Goal: Information Seeking & Learning: Learn about a topic

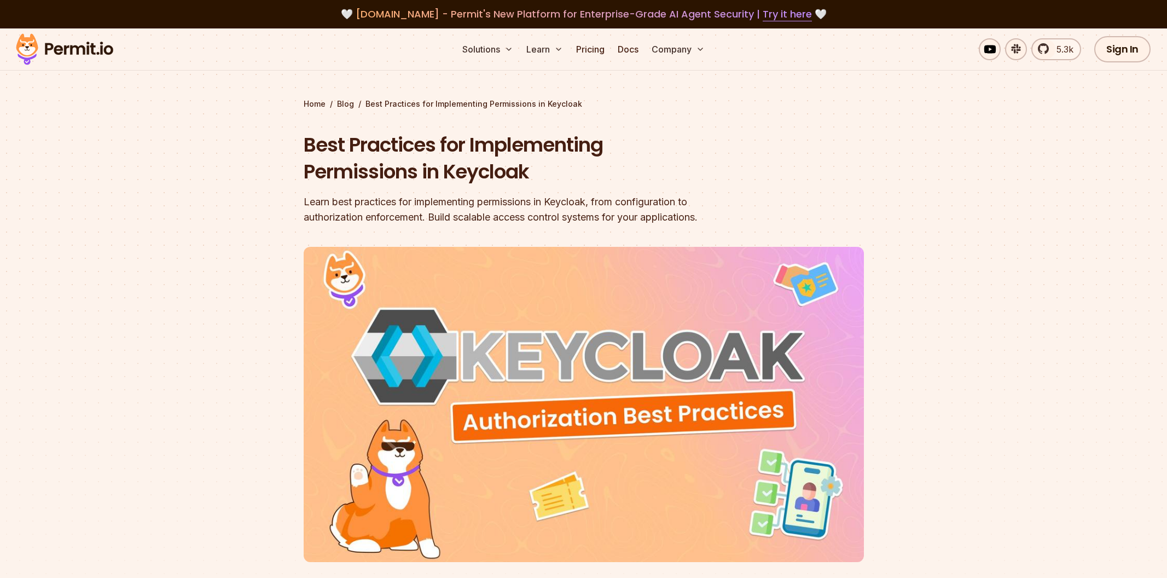
click at [974, 148] on section "Home / Blog / Best Practices for Implementing Permissions in Keycloak Best Prac…" at bounding box center [583, 337] width 1167 height 618
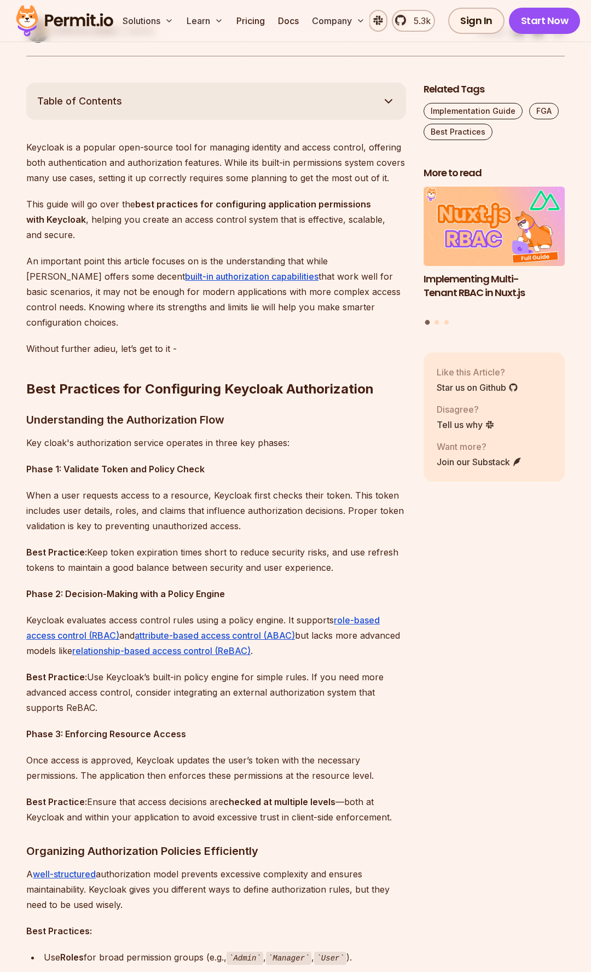
scroll to position [561, 0]
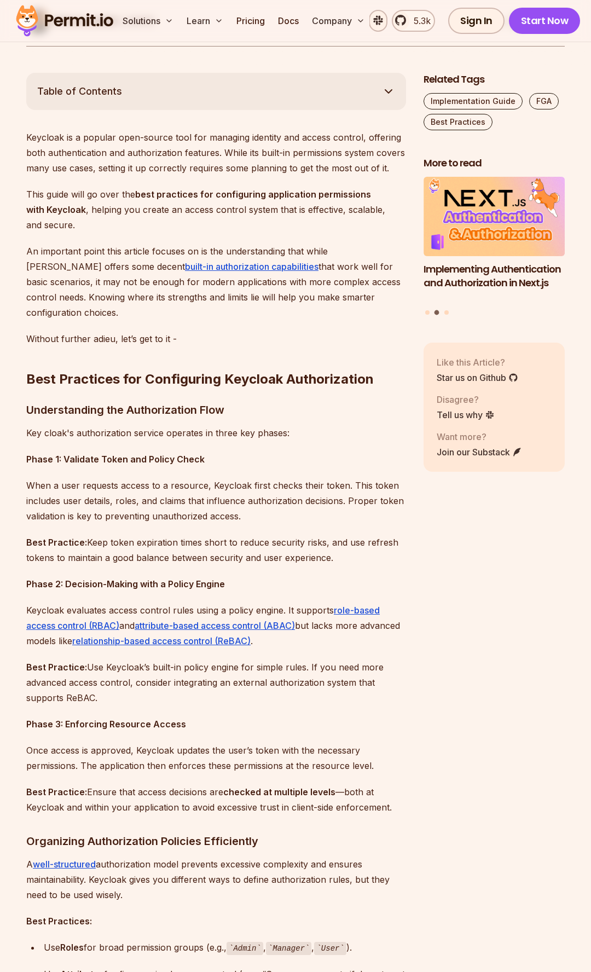
click at [65, 196] on p "This guide will go over the best practices for configuring application permissi…" at bounding box center [216, 210] width 380 height 46
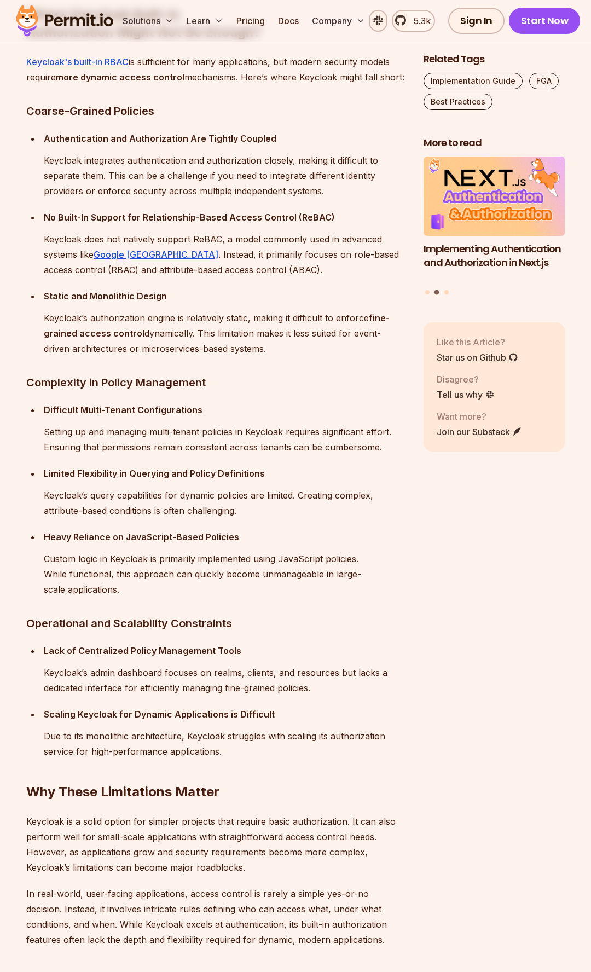
scroll to position [2151, 0]
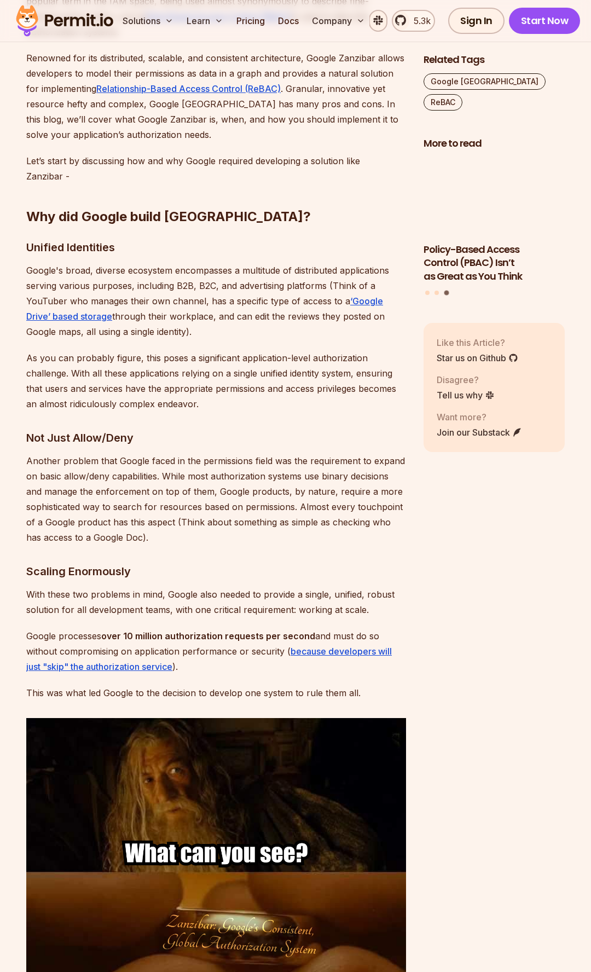
scroll to position [748, 0]
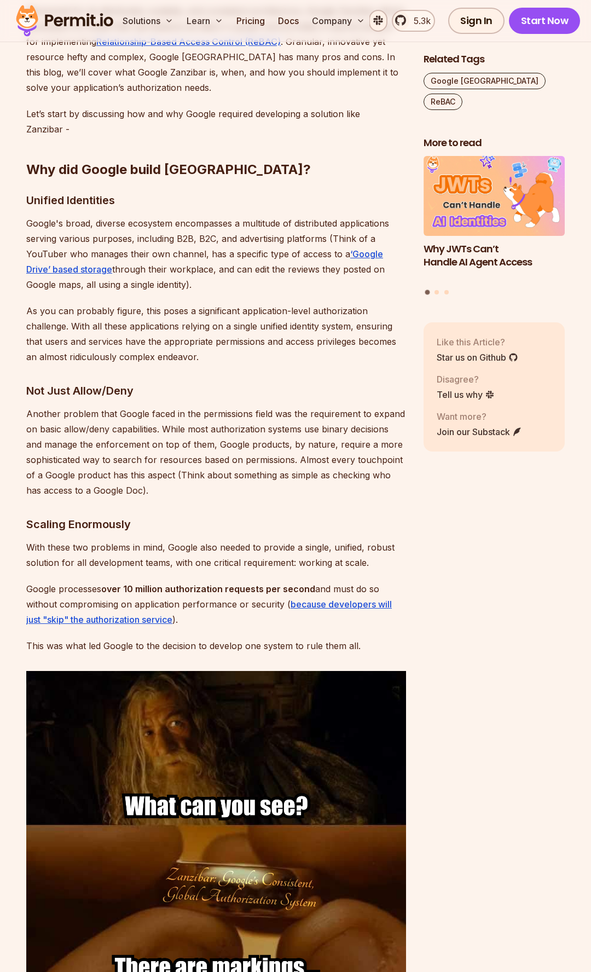
drag, startPoint x: 342, startPoint y: 267, endPoint x: 328, endPoint y: 236, distance: 34.8
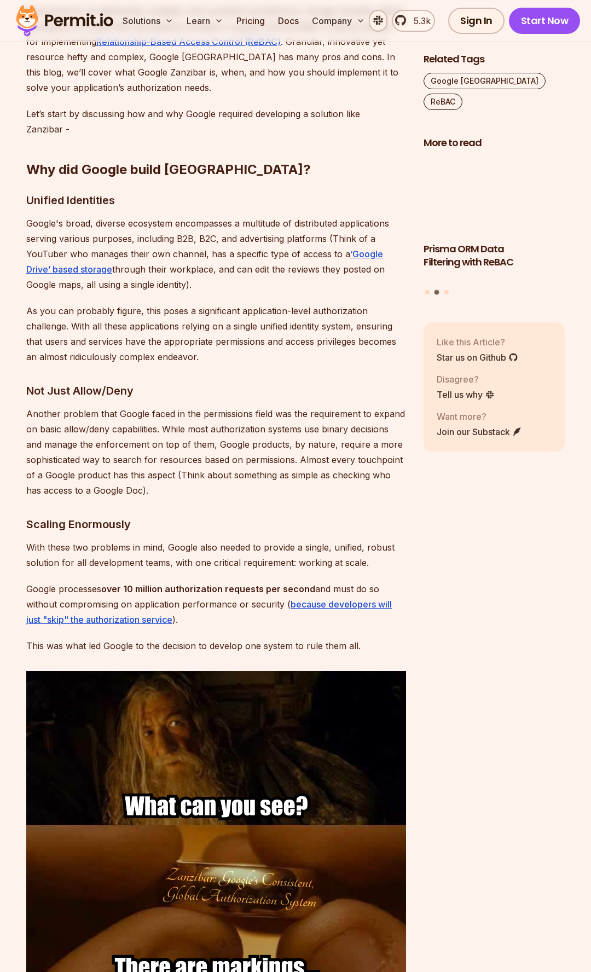
scroll to position [935, 0]
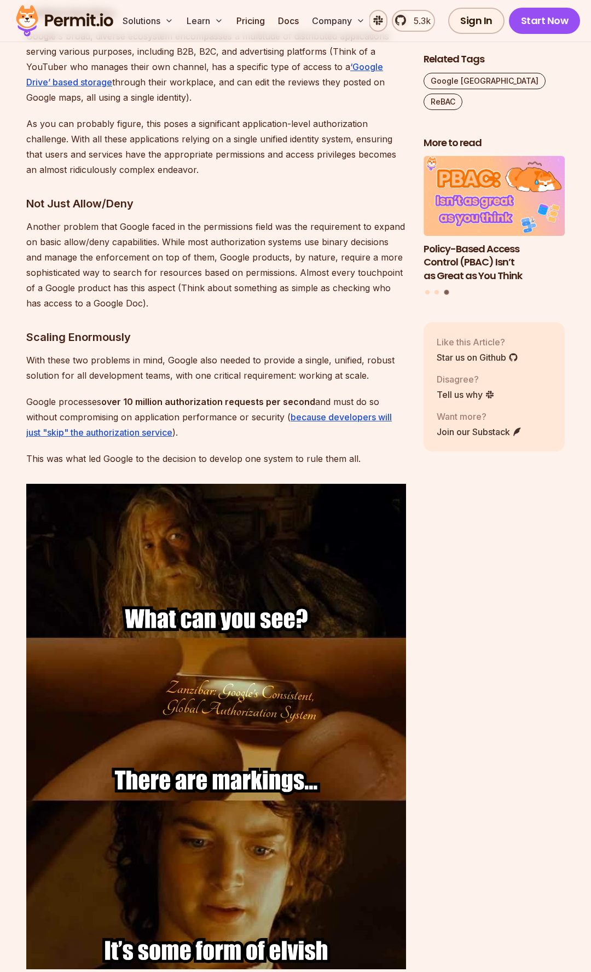
drag, startPoint x: 287, startPoint y: 293, endPoint x: 264, endPoint y: 295, distance: 22.5
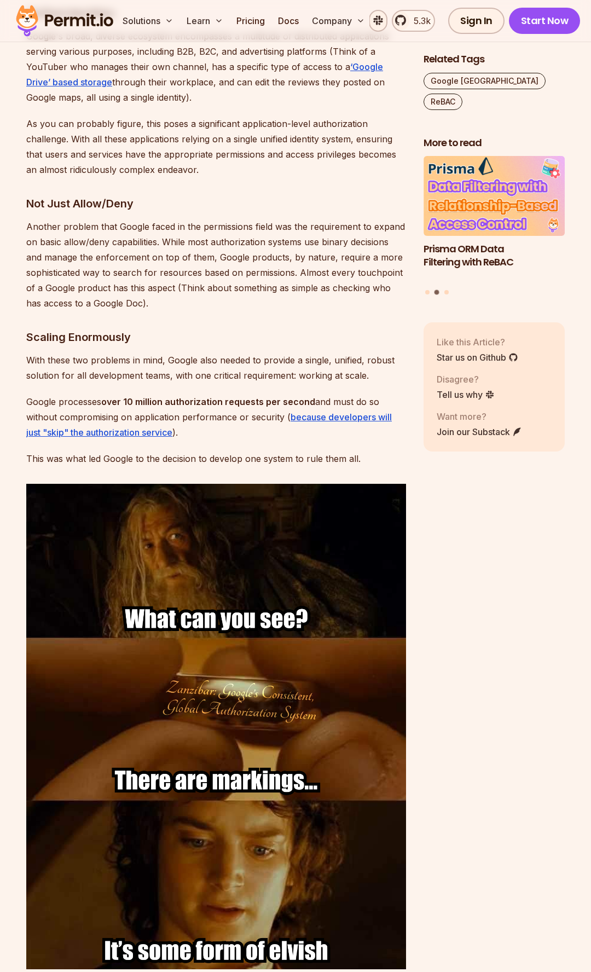
scroll to position [1122, 0]
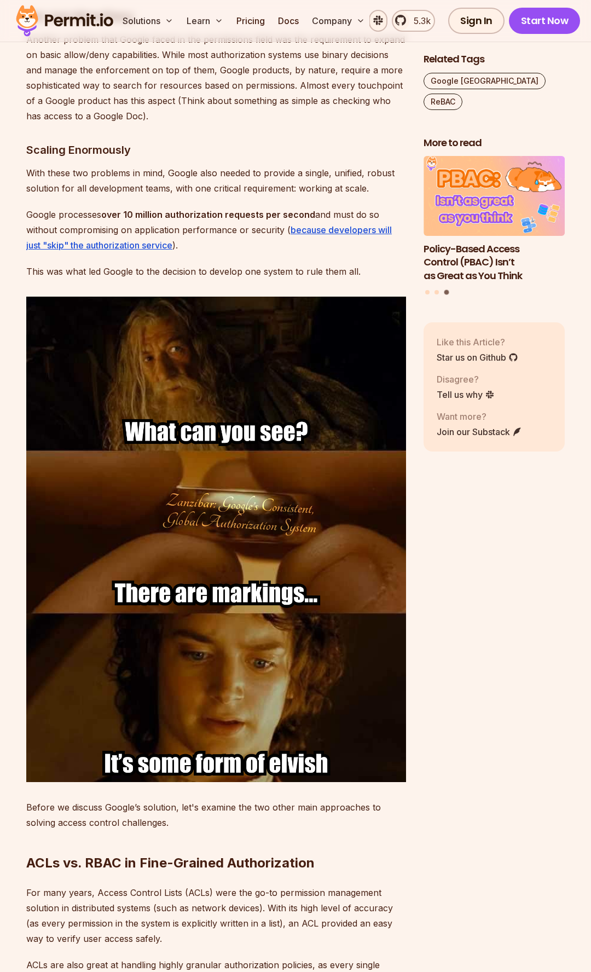
drag, startPoint x: 464, startPoint y: 541, endPoint x: 513, endPoint y: 504, distance: 61.4
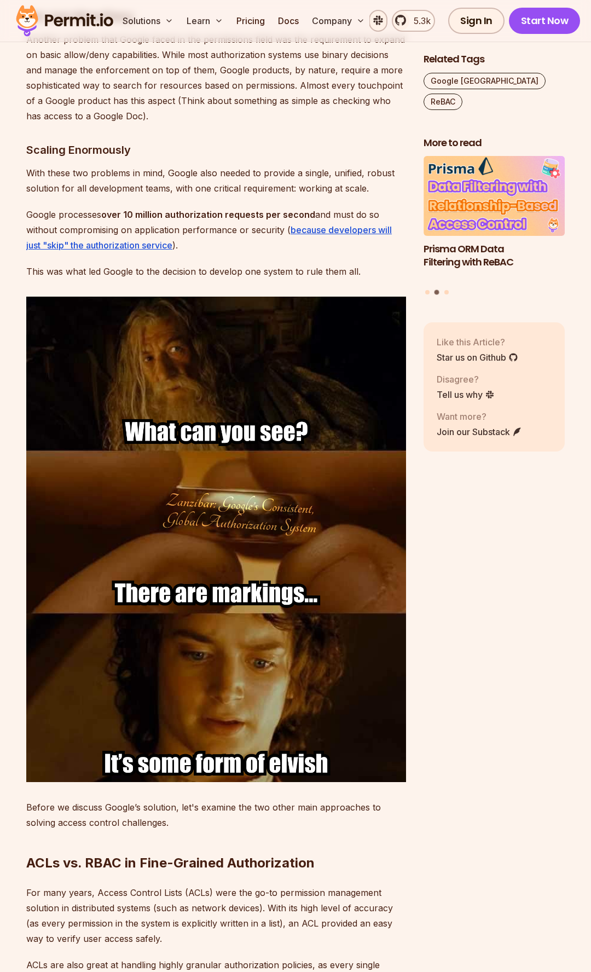
drag, startPoint x: 504, startPoint y: 501, endPoint x: 515, endPoint y: 484, distance: 19.9
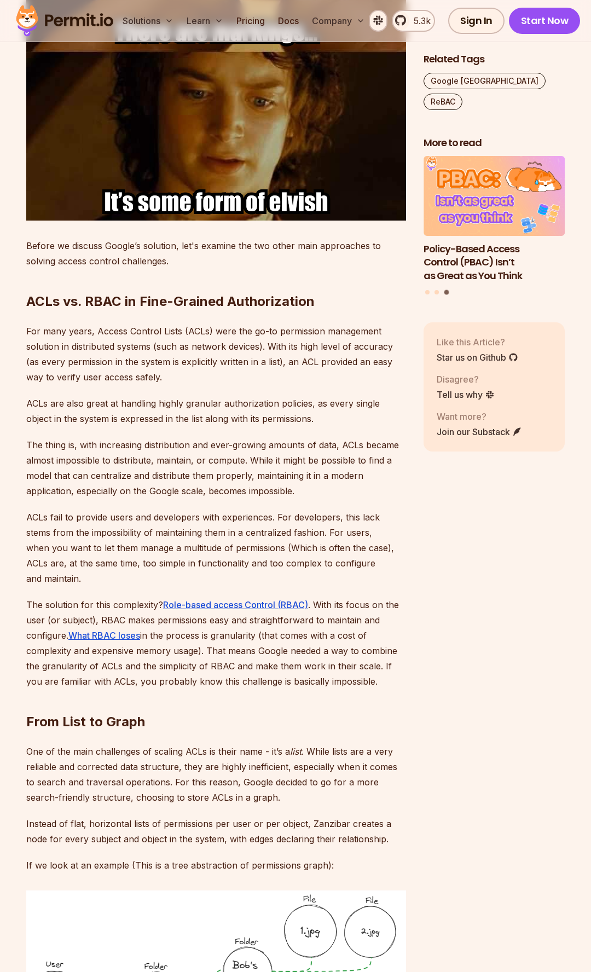
scroll to position [1871, 0]
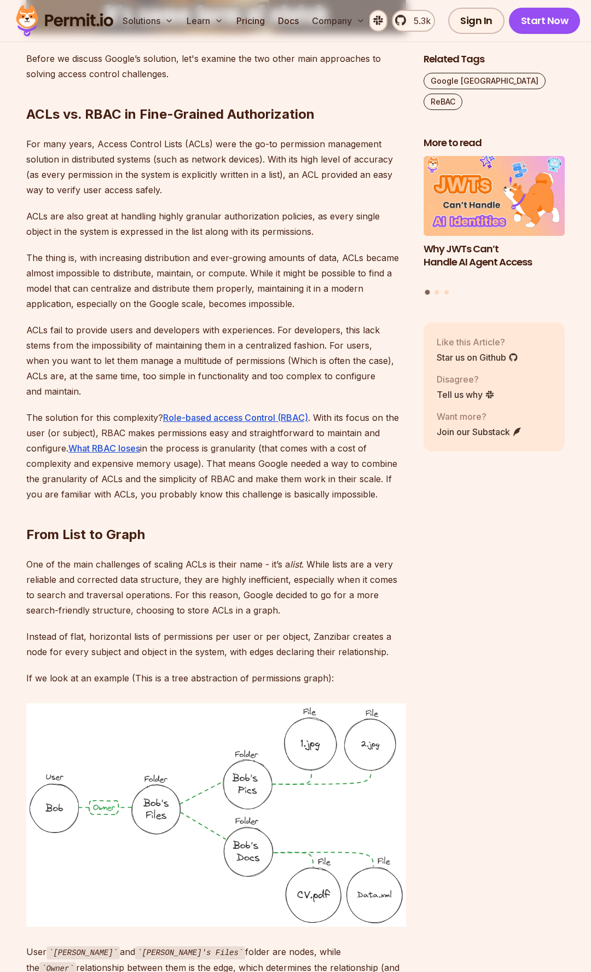
drag, startPoint x: 450, startPoint y: 516, endPoint x: 451, endPoint y: 510, distance: 6.2
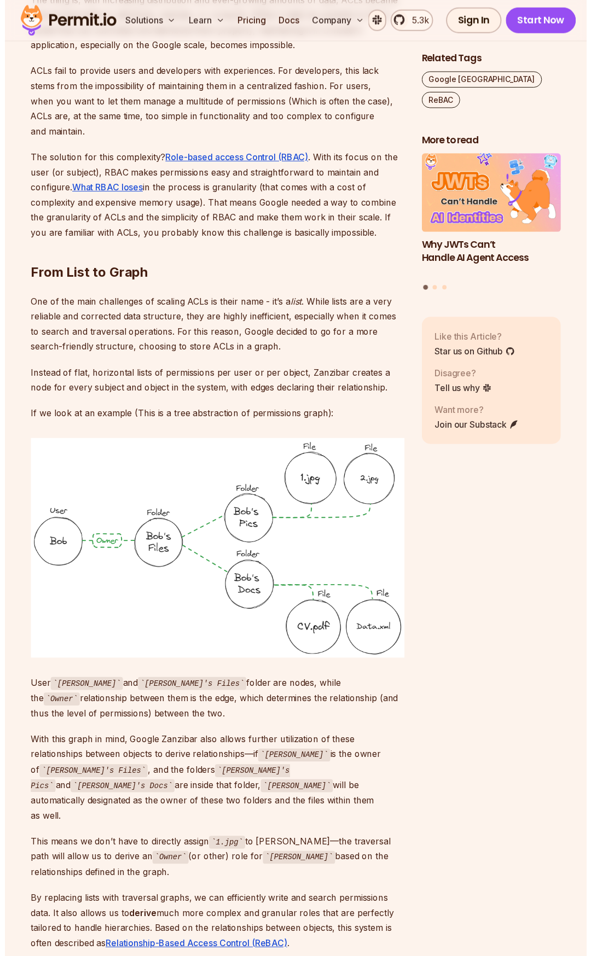
scroll to position [2125, 0]
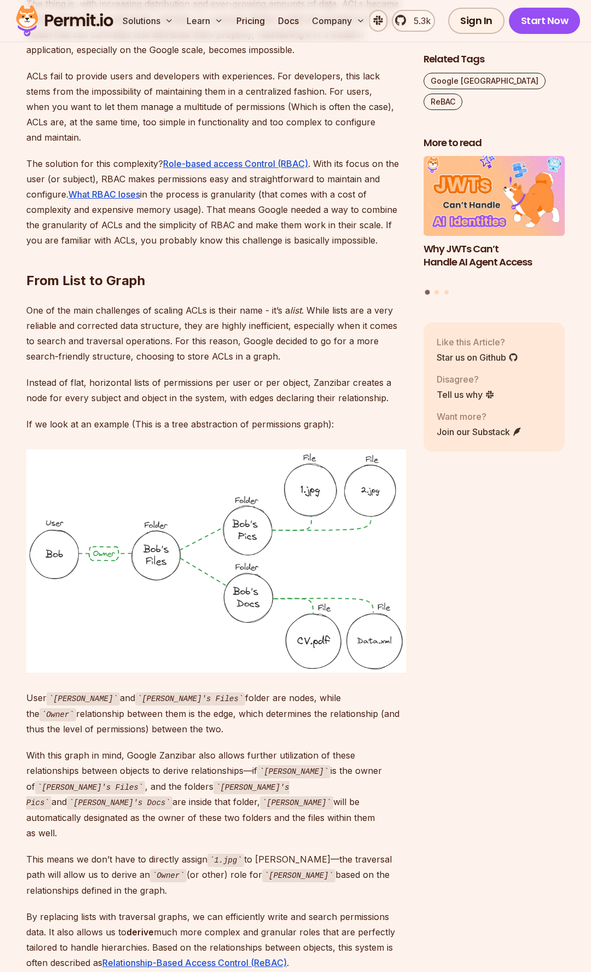
click at [86, 272] on strong "From List to Graph" at bounding box center [85, 280] width 119 height 16
click at [87, 272] on strong "From List to Graph" at bounding box center [85, 280] width 119 height 16
drag, startPoint x: 87, startPoint y: 251, endPoint x: 123, endPoint y: 257, distance: 36.0
click at [89, 272] on strong "From List to Graph" at bounding box center [85, 280] width 119 height 16
click at [200, 257] on h2 "From List to Graph" at bounding box center [216, 258] width 380 height 61
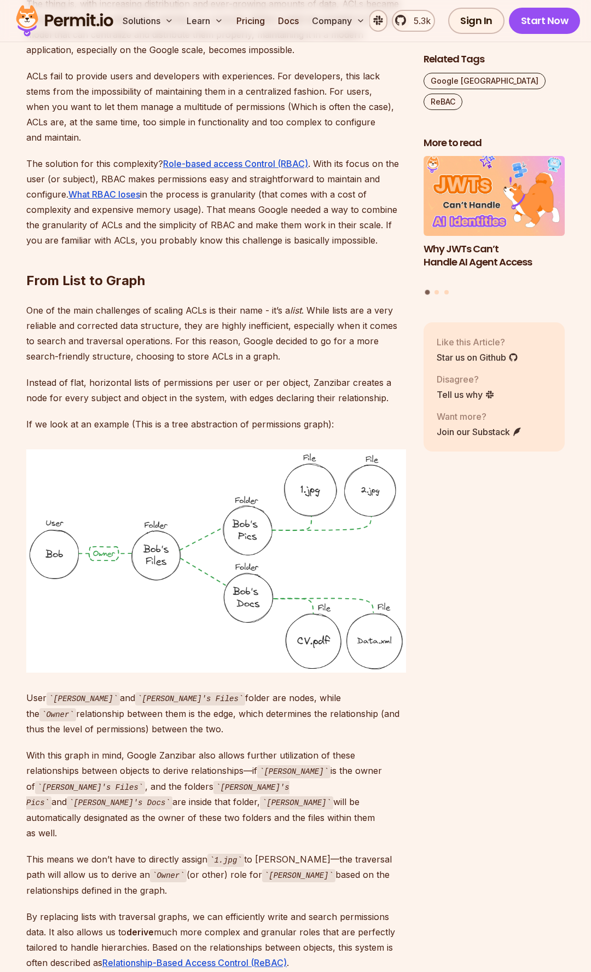
drag, startPoint x: 434, startPoint y: 586, endPoint x: 441, endPoint y: 583, distance: 8.1
